Goal: Find contact information: Find contact information

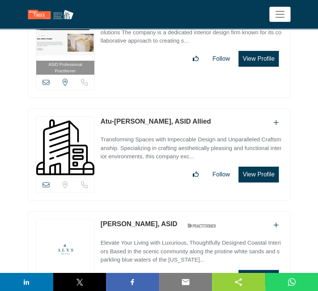
scroll to position [23882, 0]
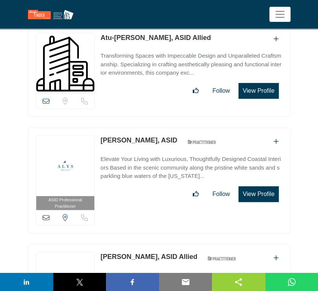
drag, startPoint x: 100, startPoint y: 131, endPoint x: 138, endPoint y: 136, distance: 38.4
click at [138, 244] on div "ASID Allied Practitioner ASID Allied Practitioners have successfully completed …" at bounding box center [159, 294] width 263 height 100
copy link "Mahnaz Lee"
click at [43, 214] on icon at bounding box center [46, 217] width 7 height 7
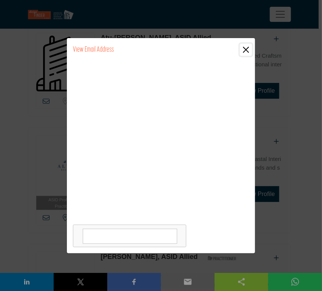
click at [245, 49] on button "Close" at bounding box center [246, 50] width 12 height 12
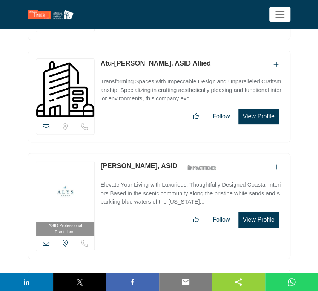
scroll to position [23840, 0]
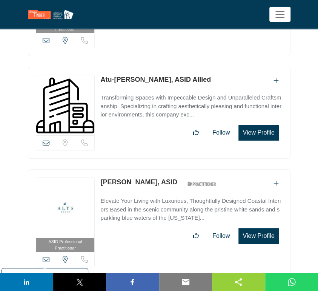
click at [45, 256] on icon at bounding box center [46, 259] width 7 height 7
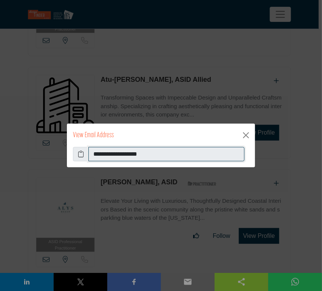
click at [158, 155] on input "**********" at bounding box center [166, 154] width 156 height 14
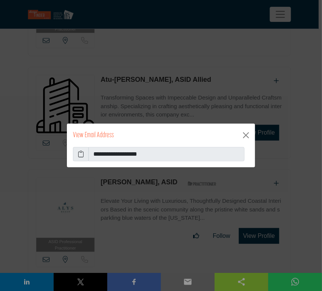
click at [81, 155] on icon at bounding box center [81, 154] width 6 height 9
click at [245, 134] on button "Close" at bounding box center [246, 135] width 12 height 12
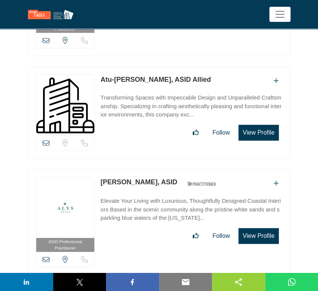
scroll to position [23924, 0]
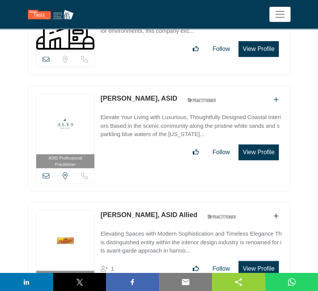
click at [45, 283] on icon at bounding box center [46, 286] width 7 height 7
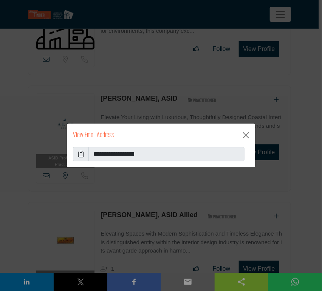
click at [79, 153] on icon at bounding box center [81, 154] width 6 height 9
click at [80, 153] on icon at bounding box center [81, 154] width 6 height 9
click at [247, 136] on button "Close" at bounding box center [246, 135] width 12 height 12
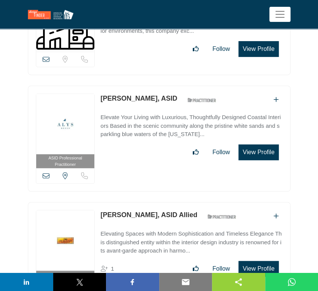
drag, startPoint x: 97, startPoint y: 200, endPoint x: 128, endPoint y: 201, distance: 30.2
copy div "View email address of this listing View the location of this listing Sorry, but…"
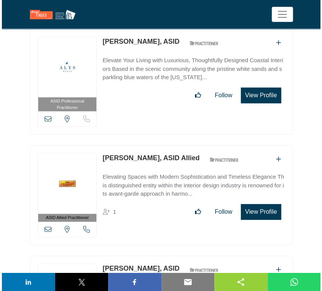
scroll to position [24007, 0]
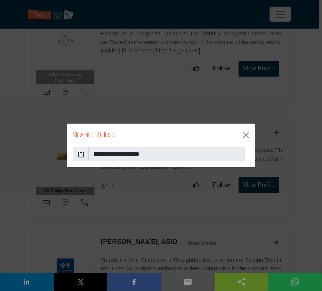
click at [80, 155] on icon at bounding box center [81, 154] width 6 height 9
click at [246, 136] on button "Close" at bounding box center [246, 135] width 12 height 12
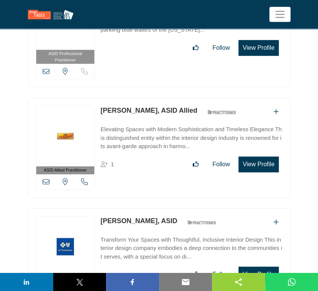
scroll to position [24050, 0]
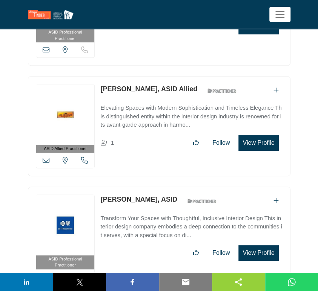
drag, startPoint x: 99, startPoint y: 191, endPoint x: 148, endPoint y: 197, distance: 49.7
copy link "Shundra Harris"
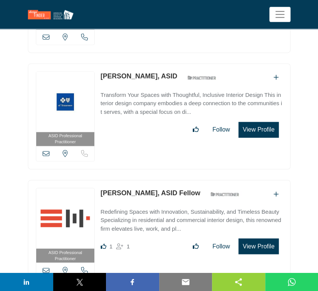
scroll to position [24175, 0]
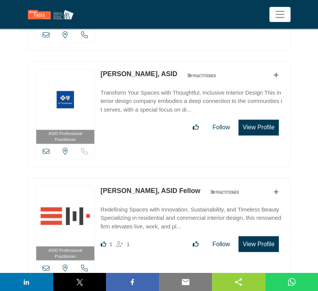
click at [45, 265] on icon at bounding box center [46, 268] width 7 height 7
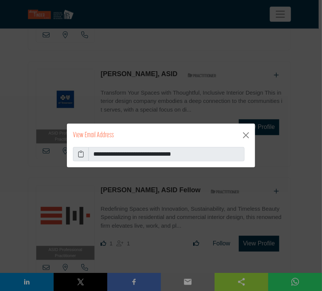
click at [79, 153] on icon at bounding box center [81, 154] width 6 height 9
click at [245, 135] on button "Close" at bounding box center [246, 135] width 12 height 12
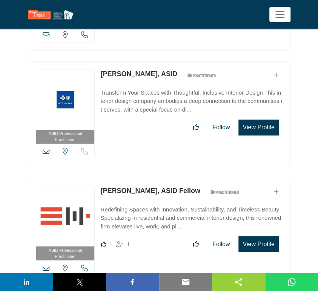
drag, startPoint x: 97, startPoint y: 181, endPoint x: 154, endPoint y: 182, distance: 56.2
copy link "Sharlyn Thacker"
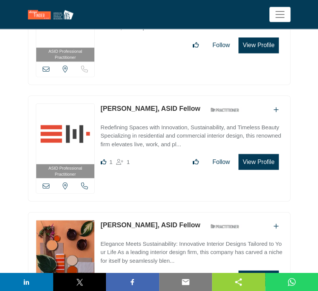
scroll to position [24259, 0]
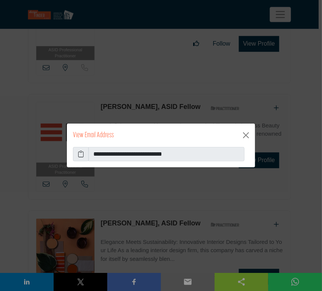
click at [80, 156] on icon at bounding box center [81, 154] width 6 height 9
click at [79, 154] on icon at bounding box center [81, 154] width 6 height 9
click at [246, 136] on button "Close" at bounding box center [246, 135] width 12 height 12
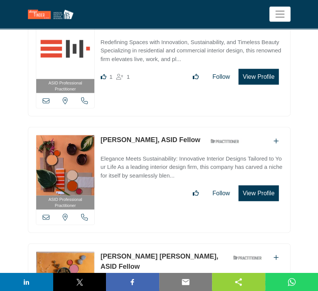
scroll to position [24343, 0]
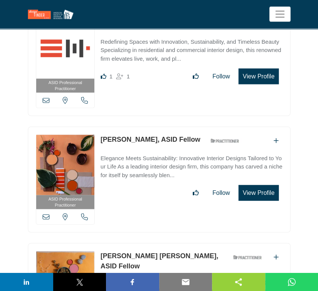
drag, startPoint x: 97, startPoint y: 129, endPoint x: 181, endPoint y: 133, distance: 84.7
copy div "View email address of this listing View the location of this listing Sorry, but…"
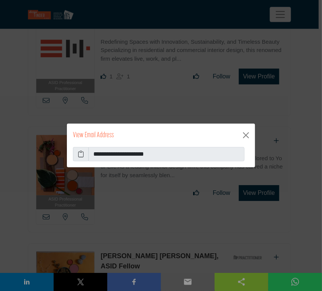
click at [82, 153] on icon at bounding box center [81, 154] width 6 height 9
click at [245, 136] on button "Close" at bounding box center [246, 135] width 12 height 12
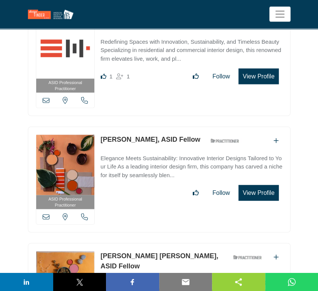
scroll to position [24427, 0]
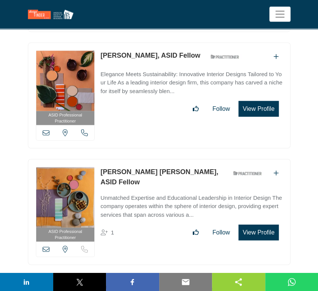
drag, startPoint x: 100, startPoint y: 159, endPoint x: 131, endPoint y: 162, distance: 31.9
copy link "Jon Blunt"
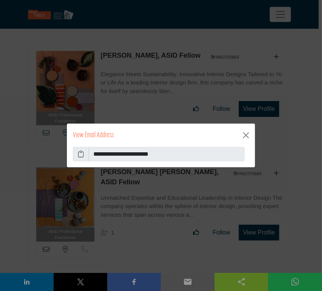
click at [81, 154] on icon at bounding box center [81, 154] width 6 height 9
click at [245, 136] on button "Close" at bounding box center [246, 135] width 12 height 12
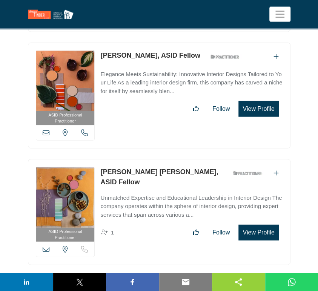
scroll to position [24511, 0]
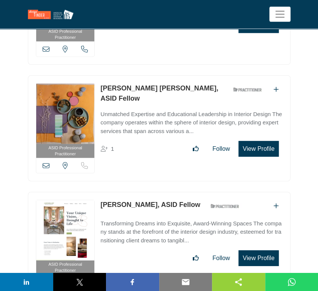
drag, startPoint x: 98, startPoint y: 193, endPoint x: 174, endPoint y: 194, distance: 76.3
copy link "Steffany Hollingsworth"
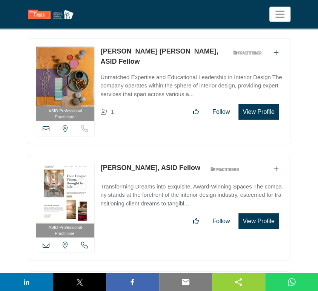
scroll to position [24553, 0]
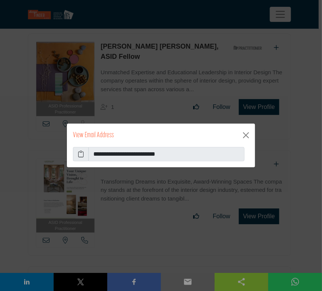
click at [82, 155] on icon at bounding box center [81, 154] width 6 height 9
click at [246, 135] on button "Close" at bounding box center [246, 135] width 12 height 12
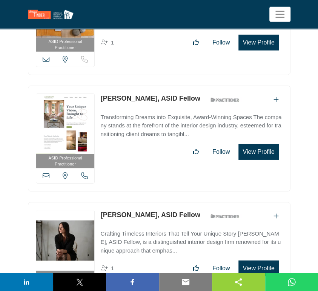
scroll to position [24637, 0]
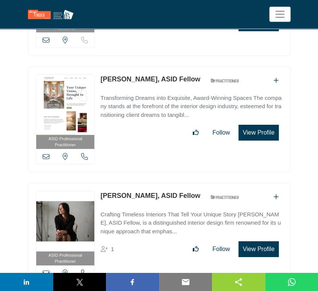
drag, startPoint x: 100, startPoint y: 185, endPoint x: 163, endPoint y: 189, distance: 63.6
copy link "Charrisse Johnston"
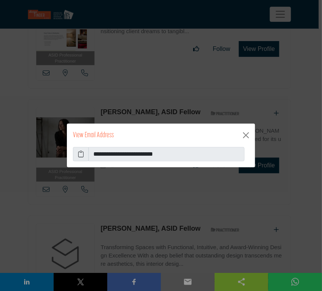
click at [82, 154] on icon at bounding box center [81, 154] width 6 height 9
click at [246, 136] on button "Close" at bounding box center [246, 135] width 12 height 12
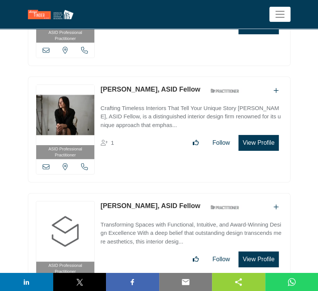
scroll to position [24762, 0]
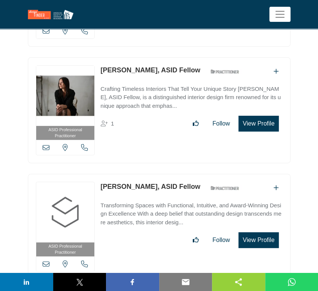
drag, startPoint x: 100, startPoint y: 176, endPoint x: 153, endPoint y: 177, distance: 53.2
copy link "Melissa Moseley"
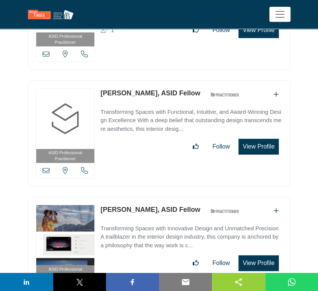
scroll to position [24888, 0]
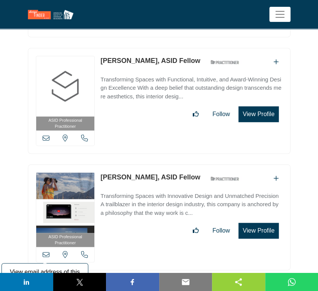
click at [46, 251] on icon at bounding box center [46, 254] width 7 height 7
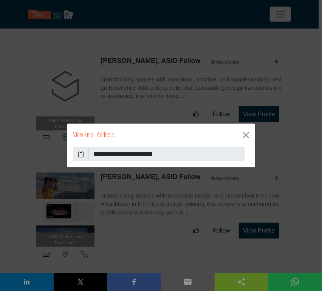
click at [80, 156] on icon at bounding box center [81, 154] width 6 height 9
click at [246, 134] on button "Close" at bounding box center [246, 135] width 12 height 12
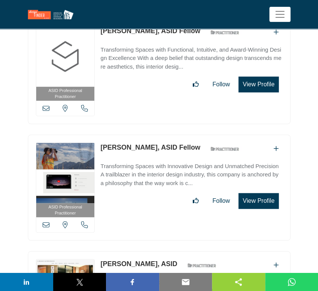
scroll to position [24930, 0]
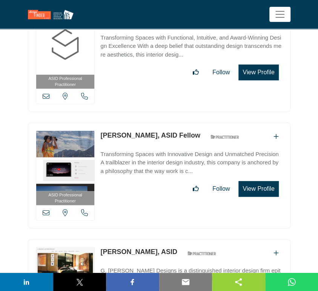
drag, startPoint x: 99, startPoint y: 122, endPoint x: 127, endPoint y: 125, distance: 28.1
click at [127, 239] on div "ASID Professional Practitioner ASID Professional Practitioners have successfull…" at bounding box center [159, 292] width 263 height 106
copy link "G Alford"
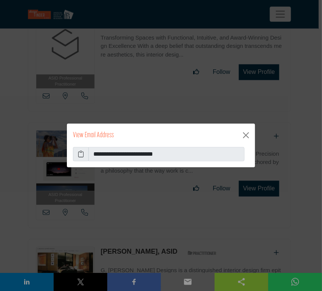
click at [80, 156] on icon at bounding box center [81, 154] width 6 height 9
click at [248, 136] on button "Close" at bounding box center [246, 135] width 12 height 12
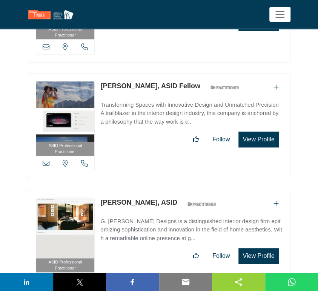
scroll to position [25014, 0]
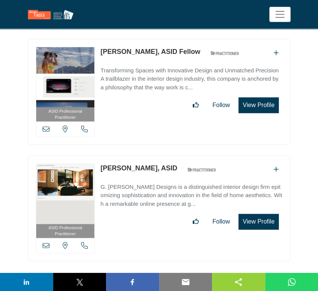
drag, startPoint x: 100, startPoint y: 155, endPoint x: 138, endPoint y: 157, distance: 38.6
copy link "Lynn Blazei"
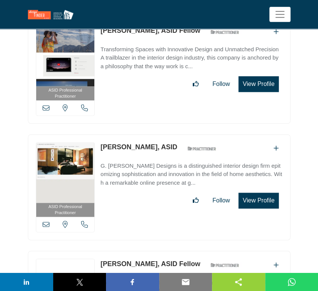
scroll to position [25056, 0]
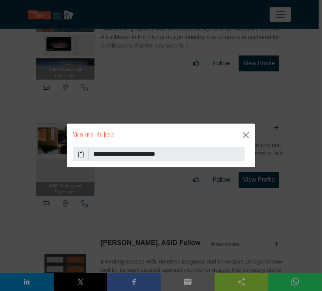
click at [81, 154] on icon at bounding box center [81, 154] width 6 height 9
click at [245, 136] on button "Close" at bounding box center [246, 135] width 12 height 12
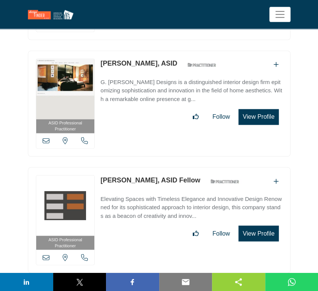
scroll to position [25140, 0]
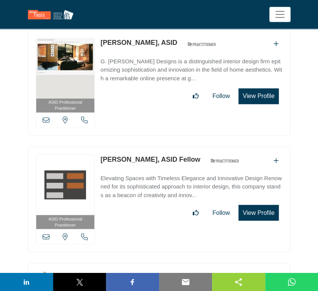
drag, startPoint x: 99, startPoint y: 145, endPoint x: 159, endPoint y: 148, distance: 60.9
copy link "Sybil Jane Barrido"
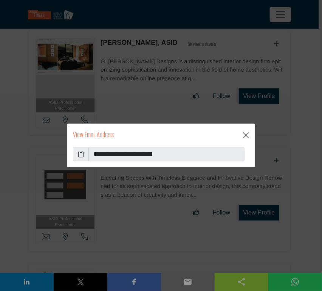
click at [80, 156] on icon at bounding box center [81, 154] width 6 height 9
click at [245, 136] on button "Close" at bounding box center [246, 135] width 12 height 12
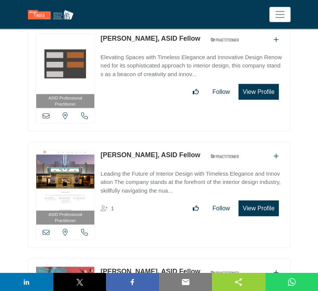
scroll to position [25266, 0]
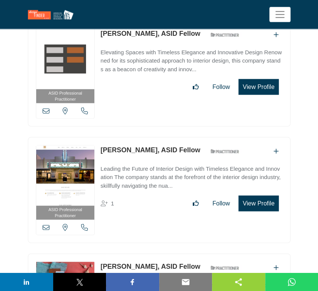
drag, startPoint x: 98, startPoint y: 135, endPoint x: 160, endPoint y: 135, distance: 62.3
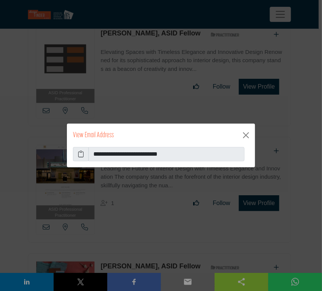
click at [82, 156] on icon at bounding box center [81, 154] width 6 height 9
click at [246, 137] on button "Close" at bounding box center [246, 135] width 12 height 12
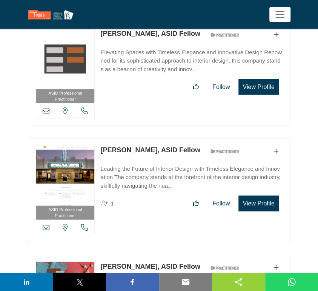
scroll to position [25350, 0]
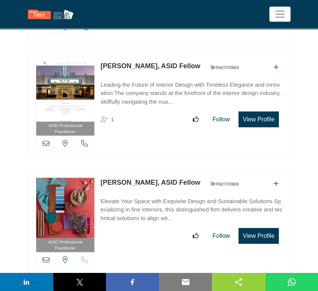
drag, startPoint x: 100, startPoint y: 168, endPoint x: 157, endPoint y: 168, distance: 57.8
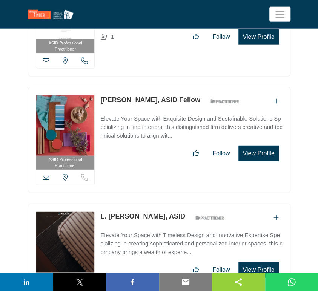
scroll to position [25434, 0]
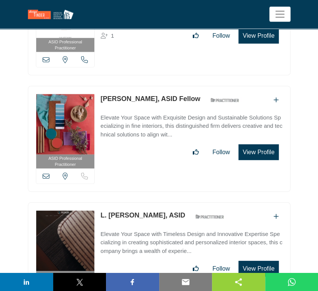
click at [45, 290] on icon at bounding box center [46, 293] width 7 height 7
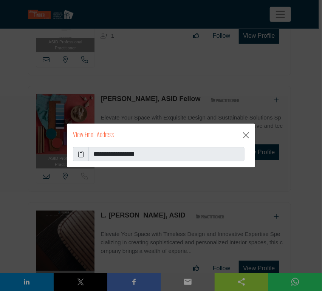
click at [80, 156] on icon at bounding box center [81, 154] width 6 height 9
click at [246, 136] on button "Close" at bounding box center [246, 135] width 12 height 12
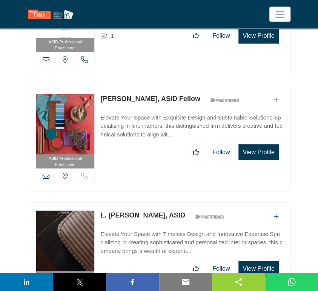
drag, startPoint x: 97, startPoint y: 198, endPoint x: 148, endPoint y: 200, distance: 51.4
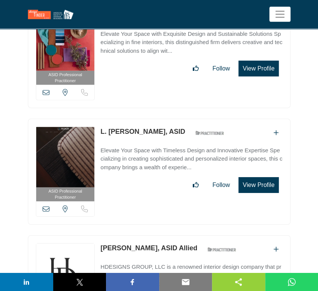
scroll to position [25517, 0]
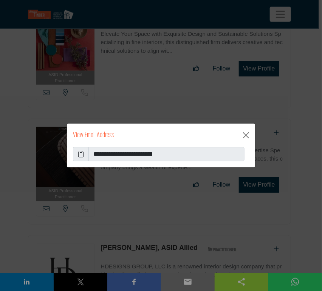
click at [80, 156] on icon at bounding box center [81, 154] width 6 height 9
click at [244, 136] on button "Close" at bounding box center [246, 135] width 12 height 12
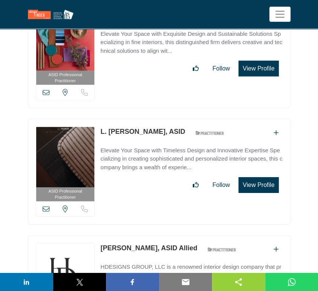
scroll to position [25601, 0]
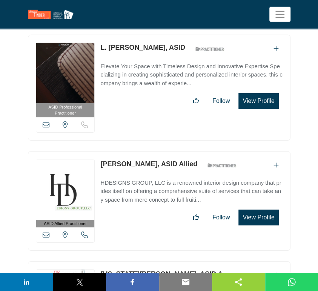
drag, startPoint x: 99, startPoint y: 141, endPoint x: 153, endPoint y: 155, distance: 55.5
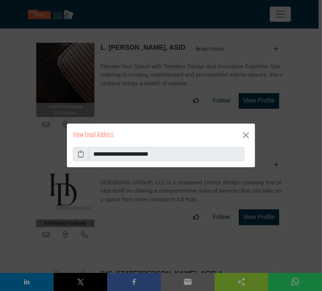
click at [80, 155] on icon at bounding box center [81, 154] width 6 height 9
click at [245, 136] on button "Close" at bounding box center [246, 135] width 12 height 12
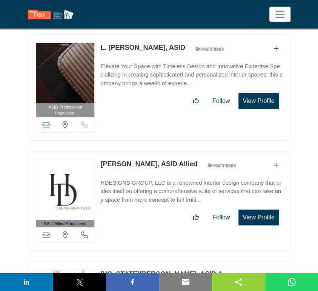
scroll to position [25685, 0]
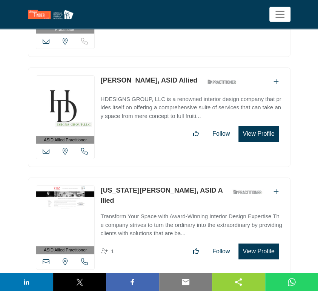
drag, startPoint x: 100, startPoint y: 166, endPoint x: 160, endPoint y: 168, distance: 60.0
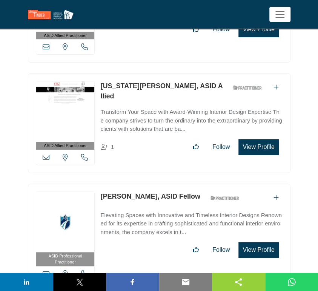
scroll to position [25811, 0]
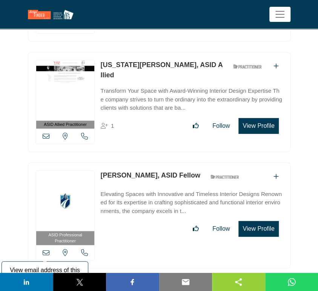
click at [46, 250] on icon at bounding box center [46, 253] width 7 height 7
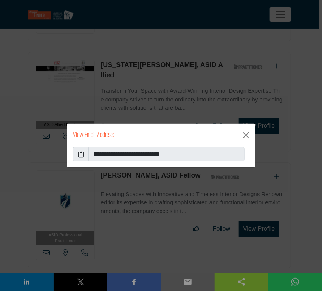
click at [82, 155] on icon at bounding box center [81, 154] width 6 height 9
click at [248, 136] on button "Close" at bounding box center [246, 135] width 12 height 12
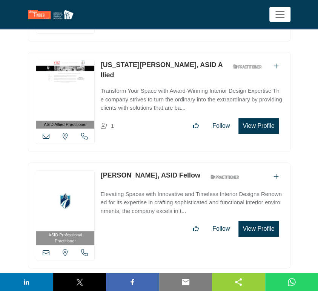
drag, startPoint x: 98, startPoint y: 157, endPoint x: 142, endPoint y: 162, distance: 44.0
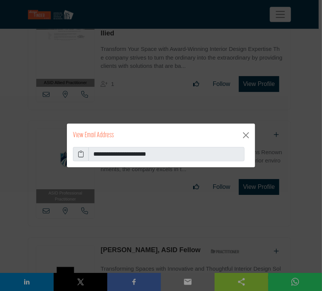
click at [80, 155] on icon at bounding box center [81, 154] width 6 height 9
click at [245, 136] on button "Close" at bounding box center [246, 135] width 12 height 12
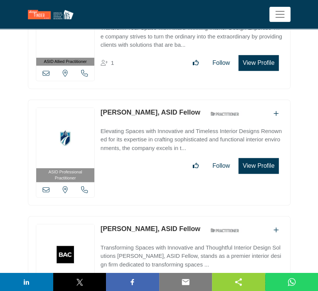
scroll to position [25937, 0]
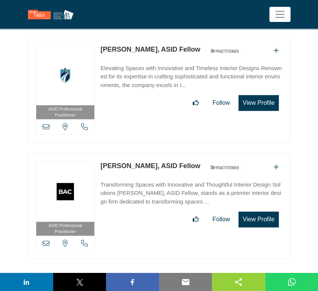
drag, startPoint x: 99, startPoint y: 153, endPoint x: 142, endPoint y: 156, distance: 43.5
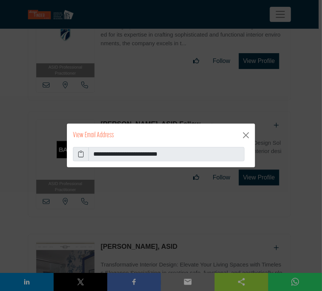
click at [80, 154] on icon at bounding box center [81, 154] width 6 height 9
click at [246, 137] on button "Close" at bounding box center [246, 135] width 12 height 12
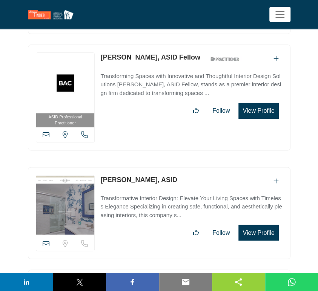
scroll to position [26063, 0]
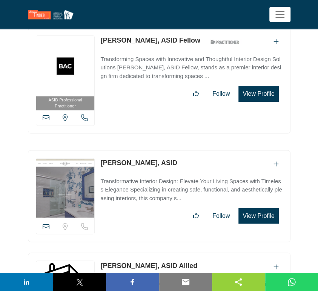
drag, startPoint x: 99, startPoint y: 128, endPoint x: 158, endPoint y: 131, distance: 59.4
copy link "[PERSON_NAME],"
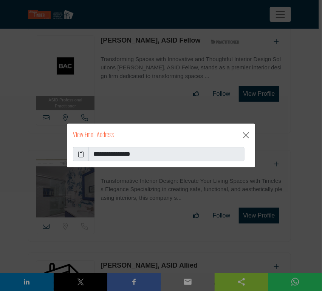
click at [80, 155] on icon at bounding box center [81, 154] width 6 height 9
click at [245, 136] on button "Close" at bounding box center [246, 135] width 12 height 12
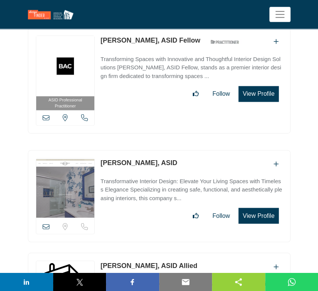
scroll to position [26147, 0]
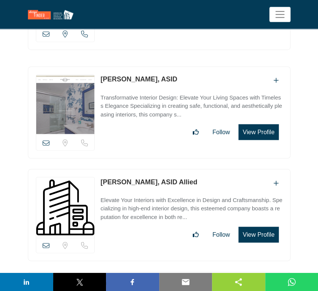
drag, startPoint x: 100, startPoint y: 148, endPoint x: 142, endPoint y: 153, distance: 42.6
copy link "[PERSON_NAME],"
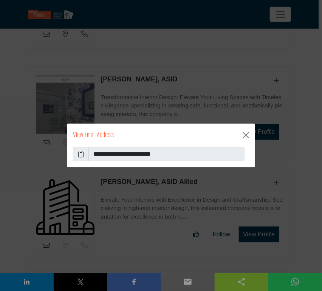
click at [81, 156] on icon at bounding box center [81, 154] width 6 height 9
click at [245, 136] on button "Close" at bounding box center [246, 135] width 12 height 12
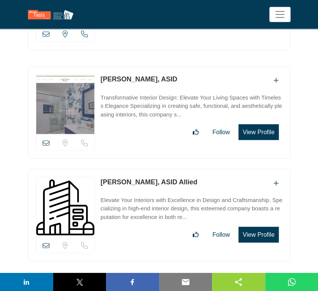
scroll to position [26188, 0]
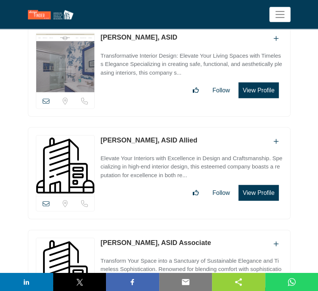
drag, startPoint x: 98, startPoint y: 207, endPoint x: 153, endPoint y: 213, distance: 55.5
copy link "[PERSON_NAME]"
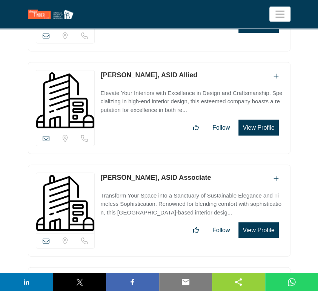
scroll to position [26272, 0]
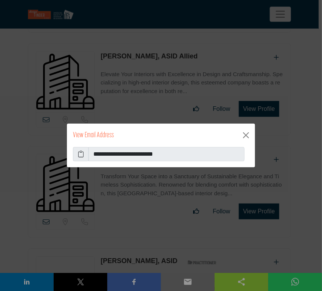
click at [80, 154] on icon at bounding box center [81, 154] width 6 height 9
click at [245, 135] on button "Close" at bounding box center [246, 135] width 12 height 12
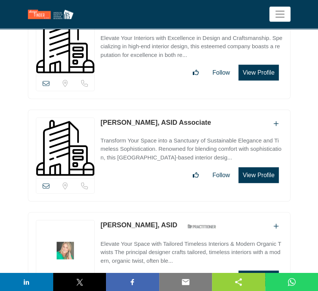
scroll to position [26315, 0]
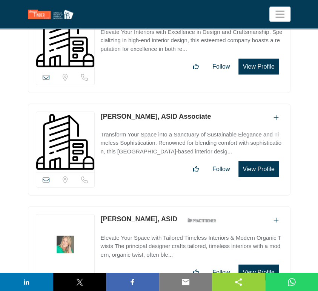
drag, startPoint x: 99, startPoint y: 199, endPoint x: 158, endPoint y: 203, distance: 58.7
copy link "[DEMOGRAPHIC_DATA][PERSON_NAME]"
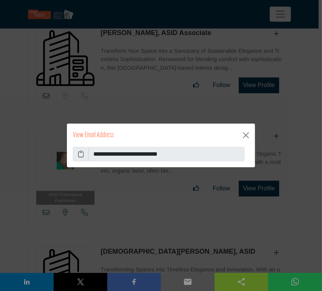
click at [81, 155] on icon at bounding box center [81, 154] width 6 height 9
click at [245, 135] on button "Close" at bounding box center [246, 135] width 12 height 12
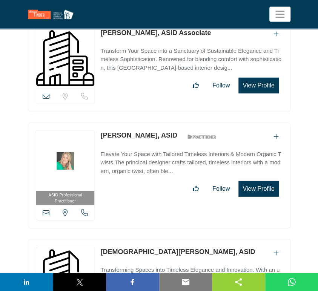
scroll to position [26440, 0]
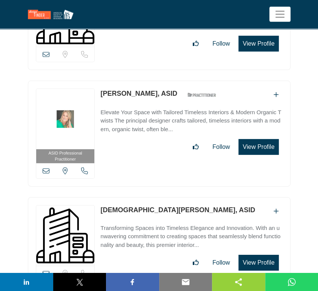
drag, startPoint x: 99, startPoint y: 176, endPoint x: 153, endPoint y: 177, distance: 54.7
copy link "[PERSON_NAME]"
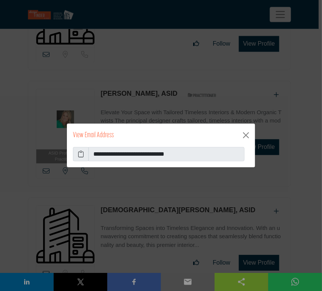
click at [80, 154] on icon at bounding box center [81, 154] width 6 height 9
click at [245, 134] on button "Close" at bounding box center [246, 135] width 12 height 12
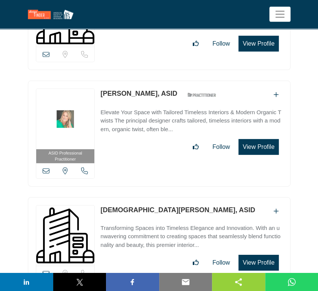
scroll to position [26524, 0]
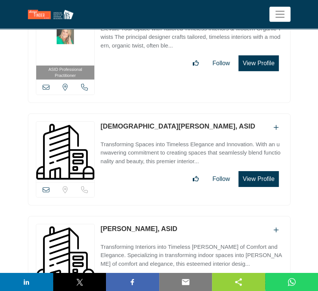
drag, startPoint x: 98, startPoint y: 192, endPoint x: 156, endPoint y: 196, distance: 57.9
copy link "[PERSON_NAME]"
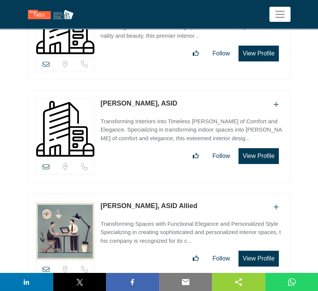
scroll to position [26650, 0]
click at [45, 266] on icon at bounding box center [46, 269] width 7 height 7
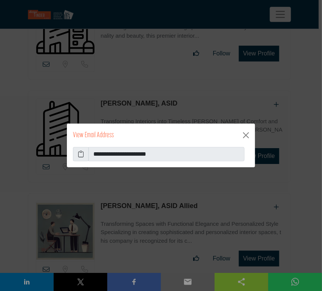
click at [80, 155] on icon at bounding box center [81, 154] width 6 height 9
click at [244, 134] on button "Close" at bounding box center [246, 135] width 12 height 12
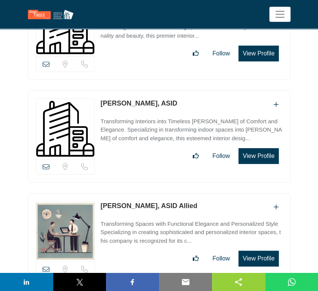
drag, startPoint x: 98, startPoint y: 171, endPoint x: 139, endPoint y: 174, distance: 40.5
copy link "[PERSON_NAME]"
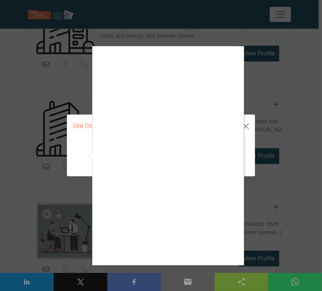
click at [87, 132] on div at bounding box center [161, 145] width 322 height 291
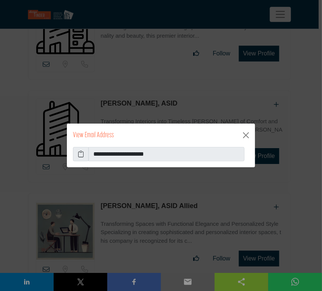
click at [82, 155] on icon at bounding box center [81, 154] width 6 height 9
click at [244, 135] on button "Close" at bounding box center [246, 135] width 12 height 12
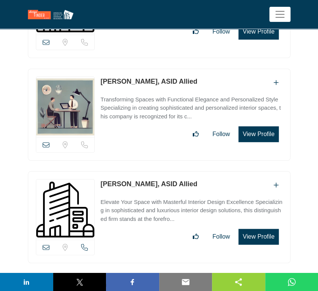
scroll to position [26776, 0]
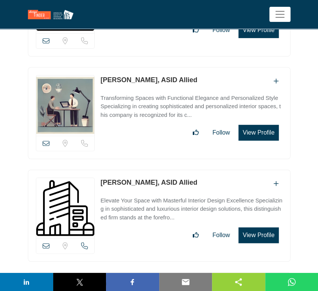
drag, startPoint x: 98, startPoint y: 144, endPoint x: 157, endPoint y: 149, distance: 59.5
copy link "[PERSON_NAME]"
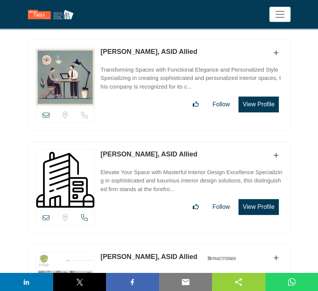
scroll to position [26818, 0]
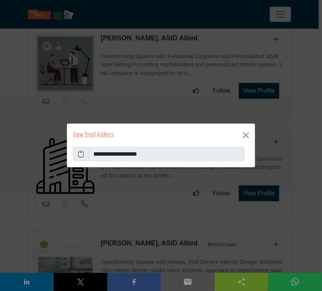
click at [79, 154] on icon at bounding box center [81, 154] width 6 height 9
click at [246, 137] on button "Close" at bounding box center [246, 135] width 12 height 12
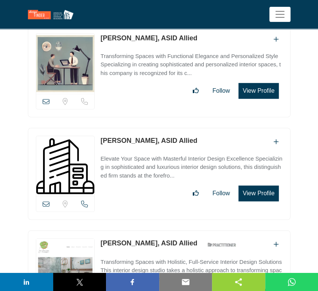
scroll to position [26902, 0]
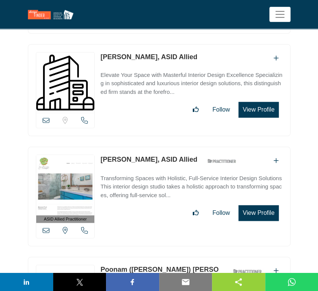
drag, startPoint x: 99, startPoint y: 131, endPoint x: 169, endPoint y: 133, distance: 69.9
copy link "Poonam ([PERSON_NAME]) [PERSON_NAME]"
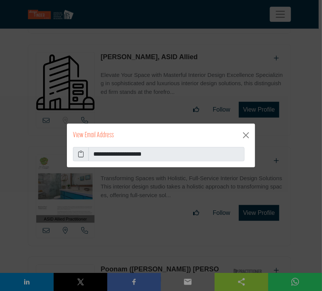
click at [80, 154] on icon at bounding box center [81, 154] width 6 height 9
click at [247, 137] on button "Close" at bounding box center [246, 135] width 12 height 12
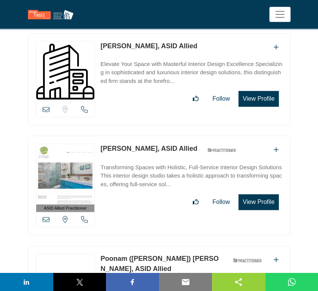
scroll to position [27027, 0]
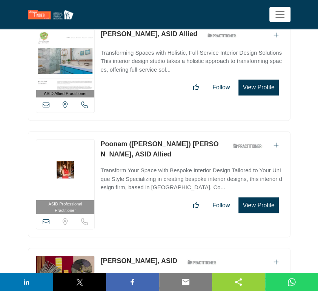
copy link "[PERSON_NAME]"
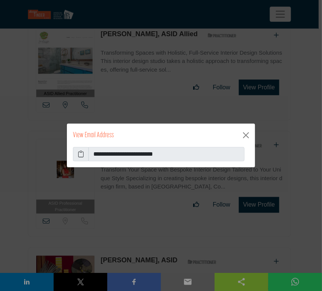
click at [79, 155] on icon at bounding box center [81, 154] width 6 height 9
click at [247, 136] on button "Close" at bounding box center [246, 135] width 12 height 12
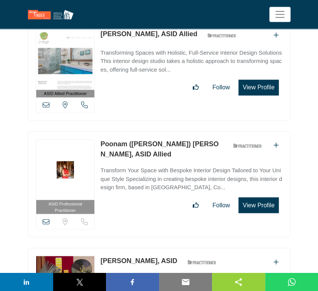
scroll to position [27111, 0]
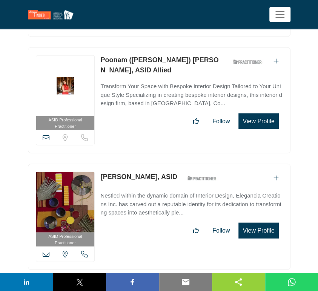
drag, startPoint x: 100, startPoint y: 151, endPoint x: 153, endPoint y: 151, distance: 53.6
drag, startPoint x: 98, startPoint y: 150, endPoint x: 152, endPoint y: 153, distance: 54.1
